Goal: Information Seeking & Learning: Learn about a topic

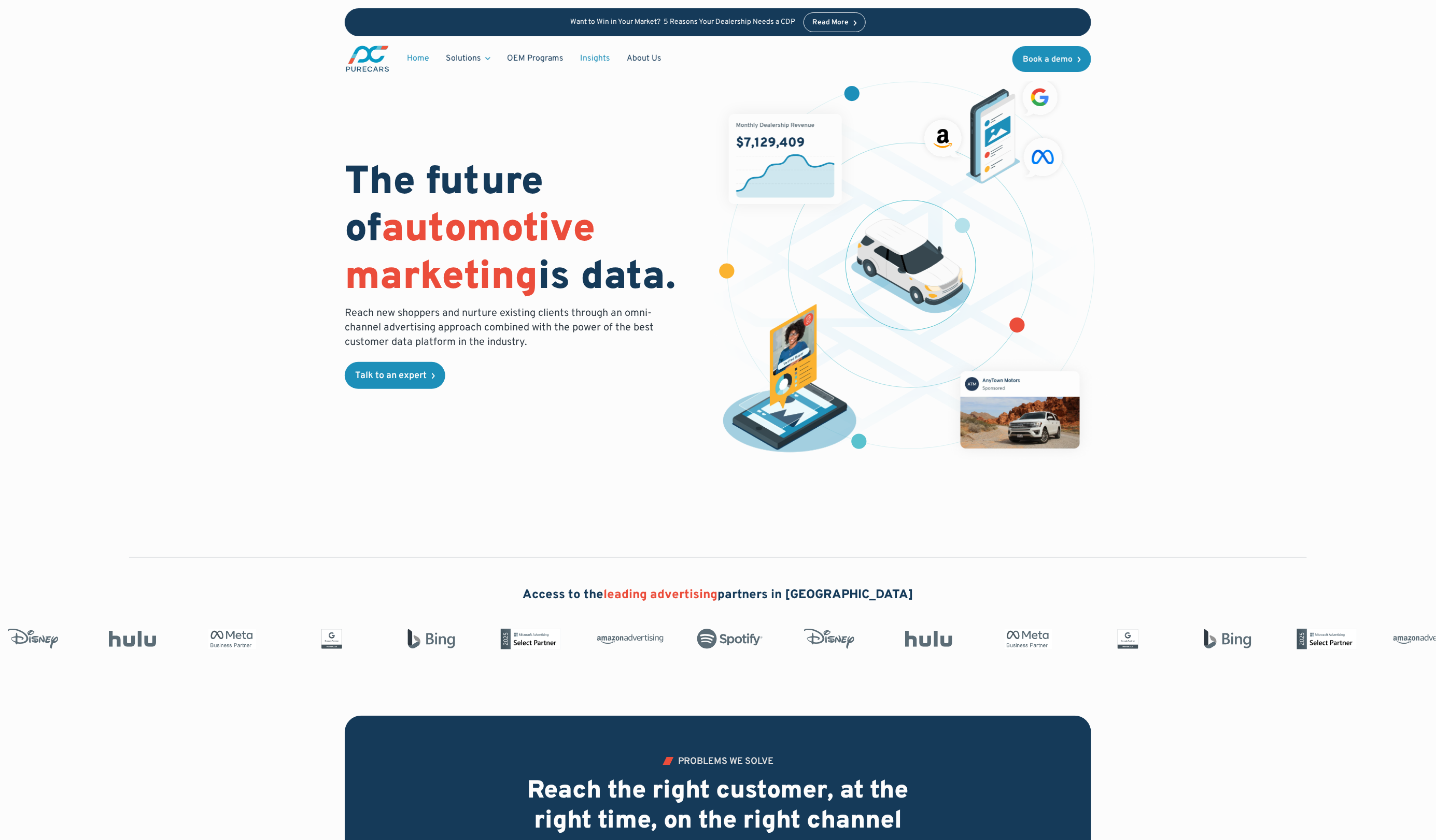
click at [599, 60] on link "Insights" at bounding box center [595, 58] width 46 height 20
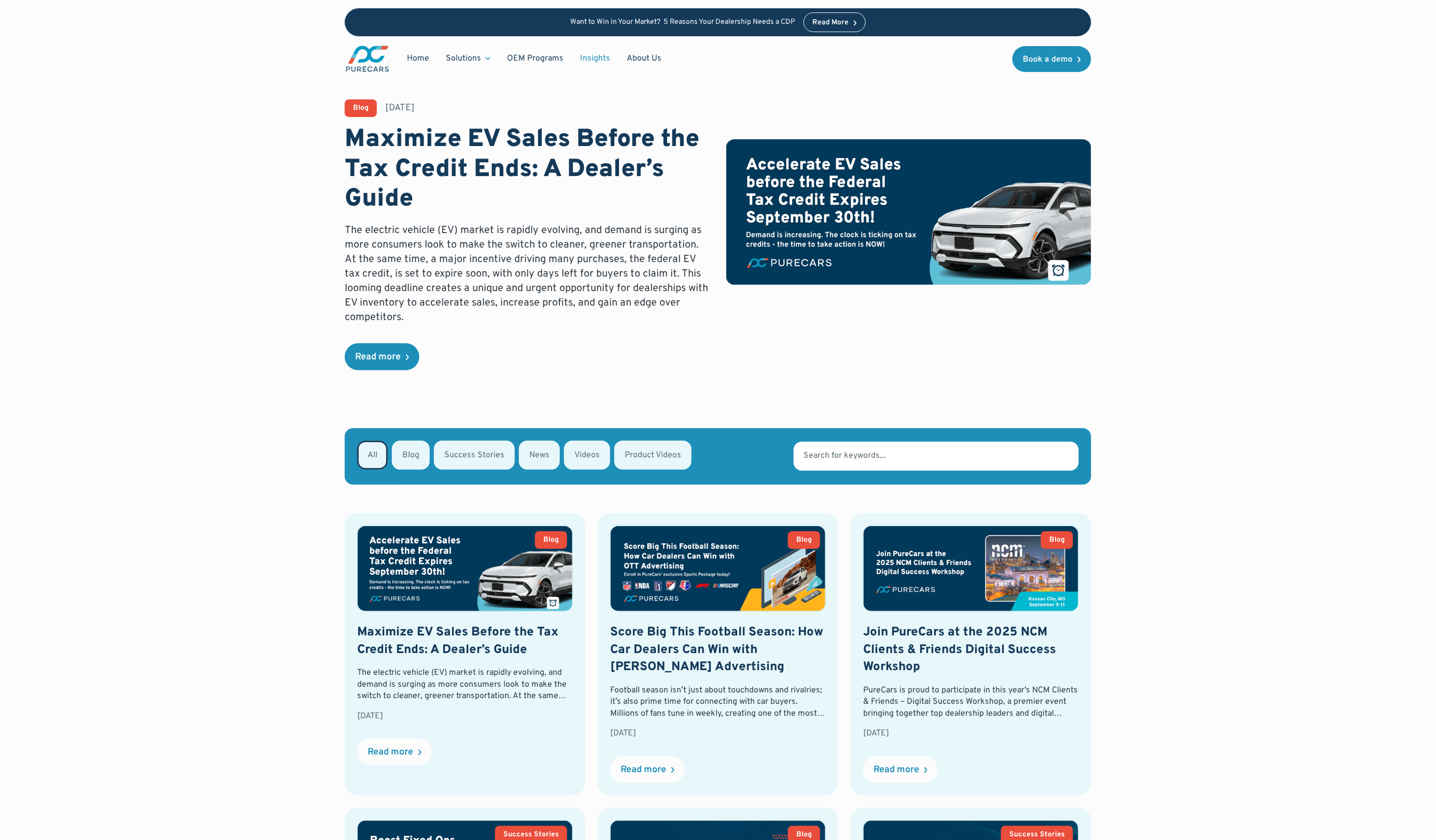
click at [464, 455] on div "Email Form" at bounding box center [473, 455] width 81 height 29
click at [451, 455] on input "Success Stories" at bounding box center [447, 454] width 7 height 7
radio input "true"
